Goal: Task Accomplishment & Management: Manage account settings

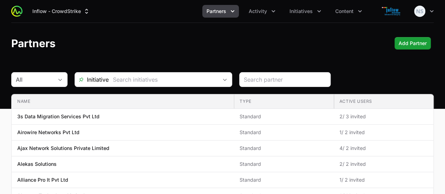
click at [234, 10] on icon "Partners menu" at bounding box center [232, 11] width 7 height 7
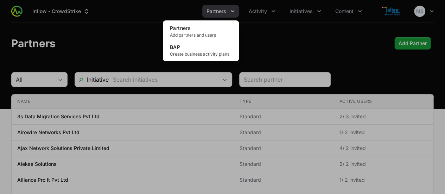
click at [260, 12] on div "Partners menu" at bounding box center [222, 97] width 445 height 194
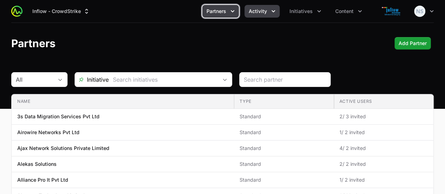
click at [267, 14] on button "Activity" at bounding box center [262, 11] width 35 height 13
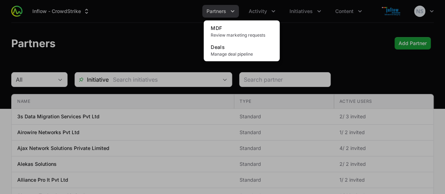
click at [310, 15] on div "Activity menu" at bounding box center [222, 97] width 445 height 194
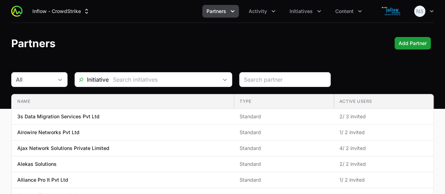
click at [283, 10] on ul "Partners Activity Initiatives Content" at bounding box center [284, 11] width 164 height 13
click at [268, 11] on button "Activity" at bounding box center [262, 11] width 35 height 13
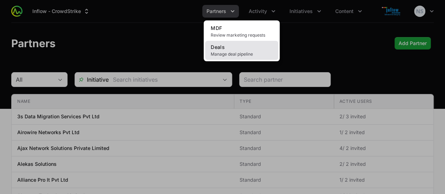
click at [232, 47] on link "Deals Manage deal pipeline" at bounding box center [241, 50] width 73 height 19
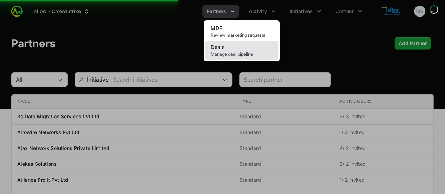
click at [232, 47] on link "Deals Manage deal pipeline" at bounding box center [241, 50] width 73 height 19
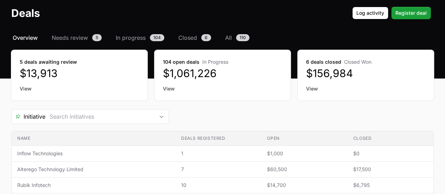
scroll to position [30, 0]
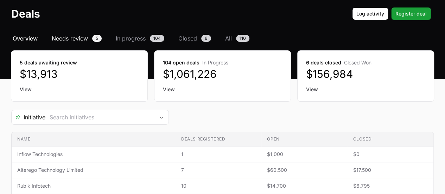
click at [76, 37] on span "Needs review" at bounding box center [70, 38] width 36 height 8
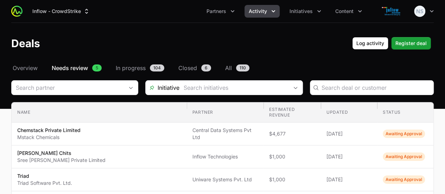
click at [122, 63] on header "Deals Log activity Register deal" at bounding box center [222, 43] width 445 height 41
click at [123, 66] on span "In progress" at bounding box center [131, 68] width 30 height 8
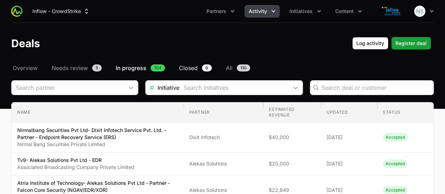
click at [200, 69] on link "Closed 6" at bounding box center [196, 68] width 36 height 8
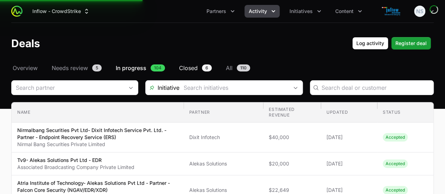
click at [187, 66] on span "Closed" at bounding box center [188, 68] width 19 height 8
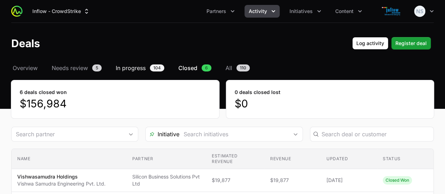
click at [122, 69] on span "In progress" at bounding box center [131, 68] width 30 height 8
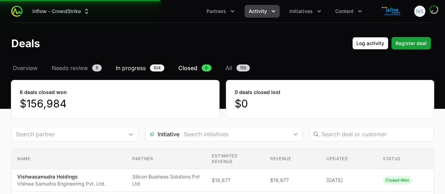
click at [122, 69] on span "In progress" at bounding box center [131, 68] width 30 height 8
